Goal: Task Accomplishment & Management: Use online tool/utility

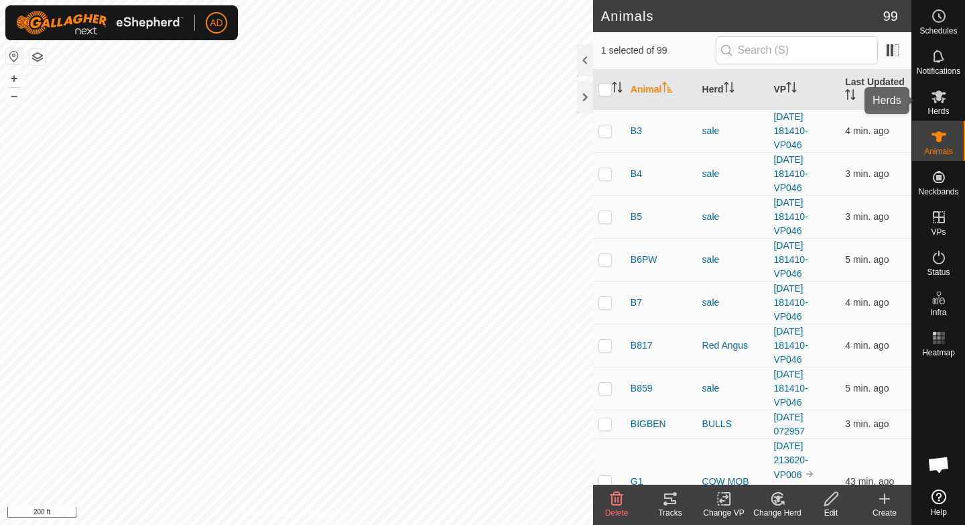
click at [949, 111] on div "Herds" at bounding box center [938, 100] width 53 height 40
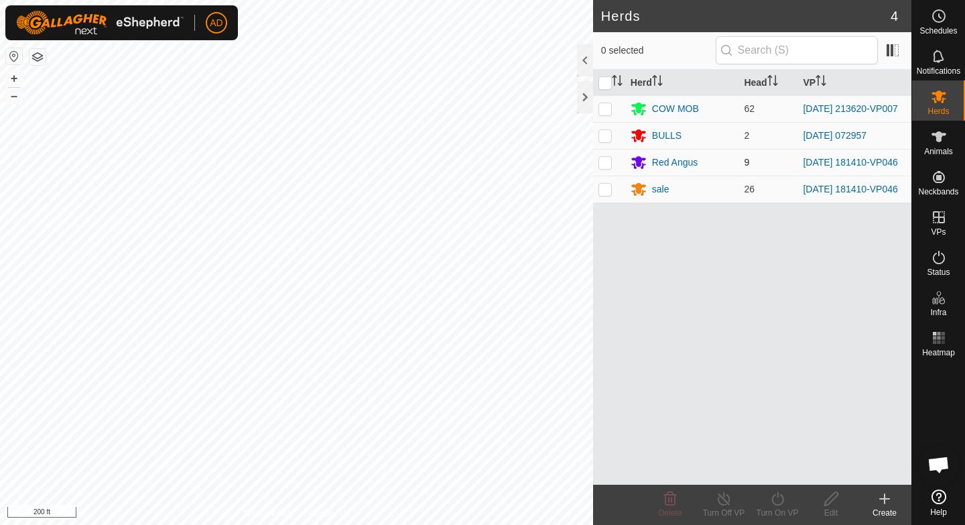
click at [604, 168] on p-checkbox at bounding box center [604, 162] width 13 height 11
click at [610, 194] on p-checkbox at bounding box center [604, 189] width 13 height 11
click at [797, 521] on div "Turn On VP" at bounding box center [778, 505] width 54 height 40
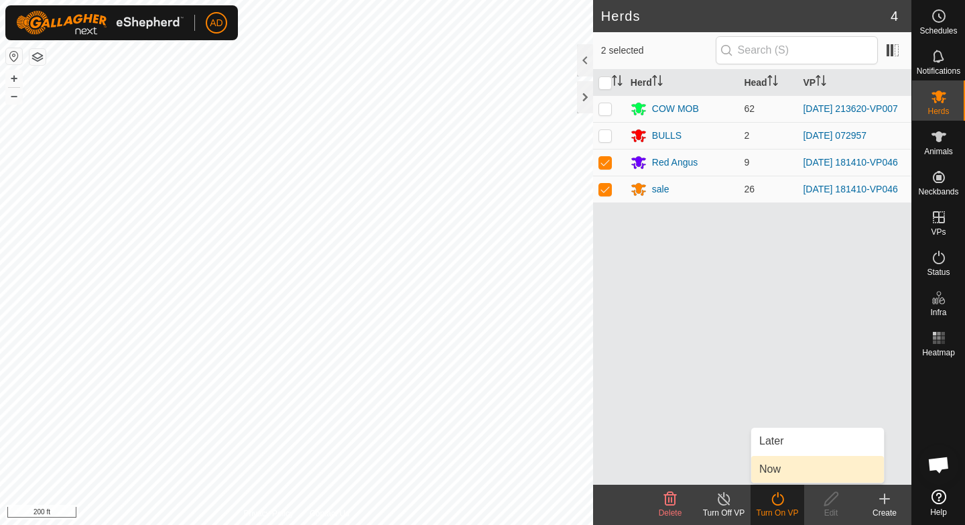
click at [780, 469] on link "Now" at bounding box center [817, 469] width 133 height 27
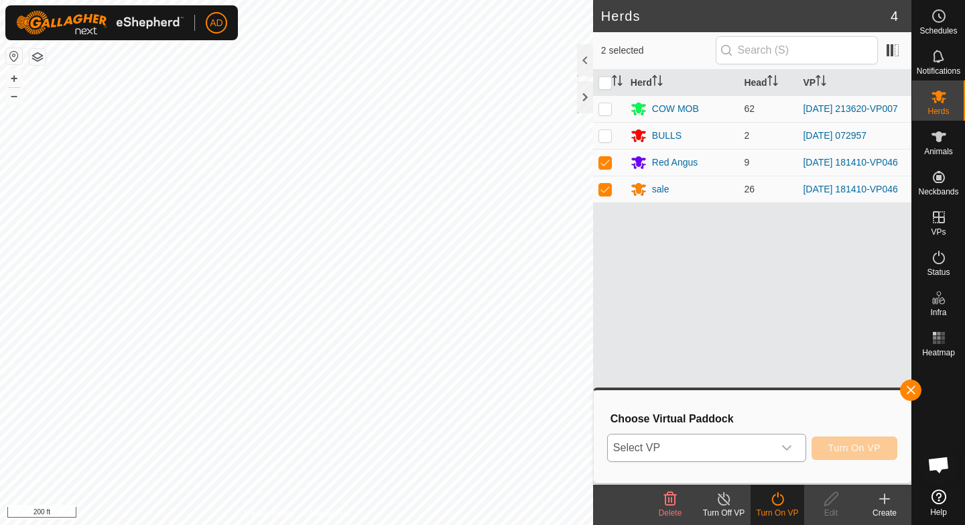
click at [764, 448] on span "Select VP" at bounding box center [691, 447] width 166 height 27
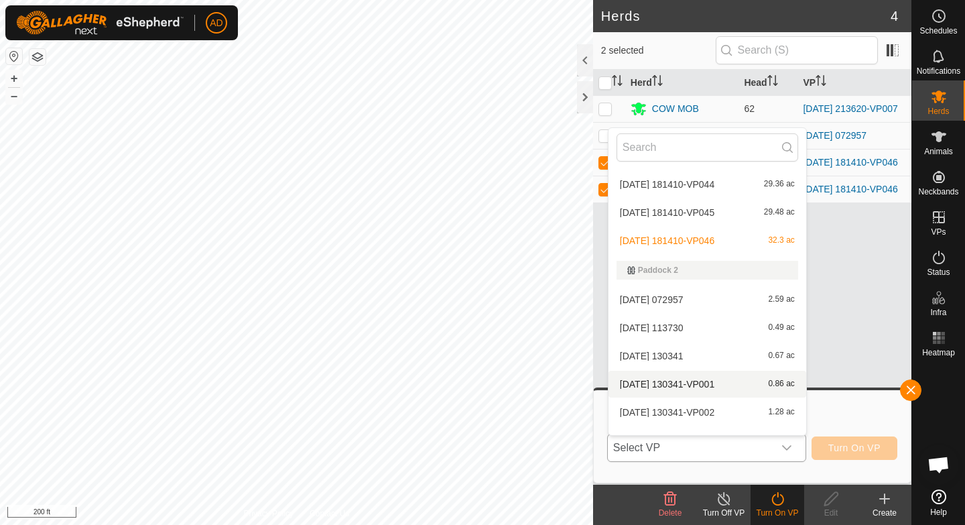
scroll to position [4910, 0]
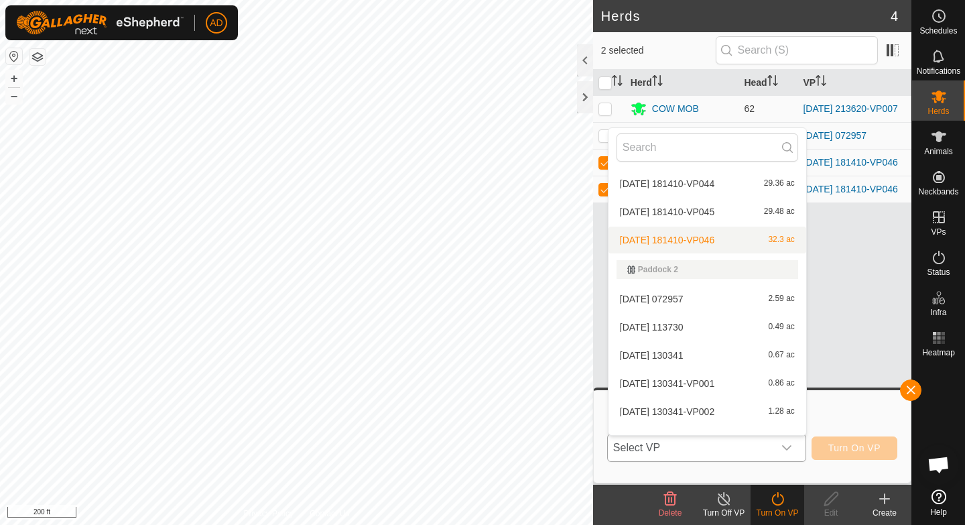
click at [702, 240] on li "2025-08-22 181410-VP046 32.3 ac" at bounding box center [707, 240] width 198 height 27
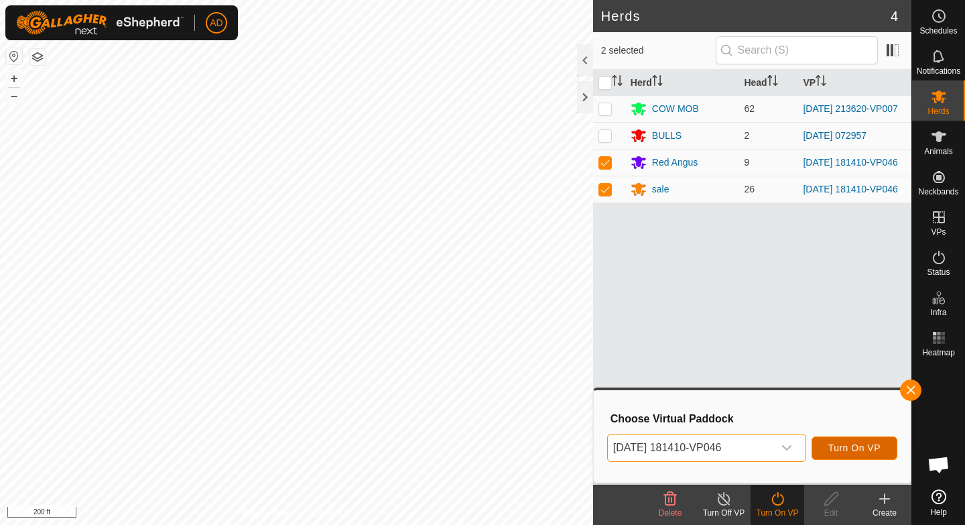
click at [877, 451] on span "Turn On VP" at bounding box center [854, 447] width 52 height 11
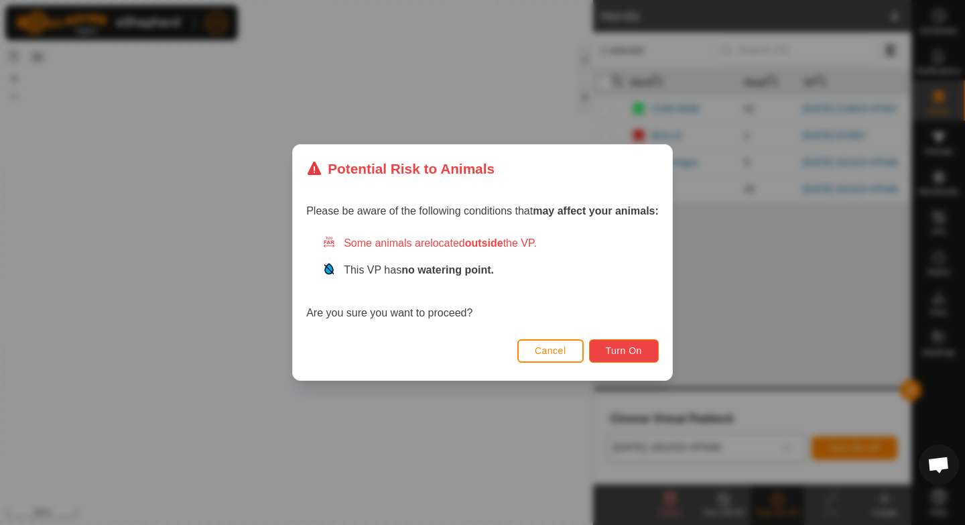
click at [651, 346] on button "Turn On" at bounding box center [624, 350] width 70 height 23
